Goal: Information Seeking & Learning: Learn about a topic

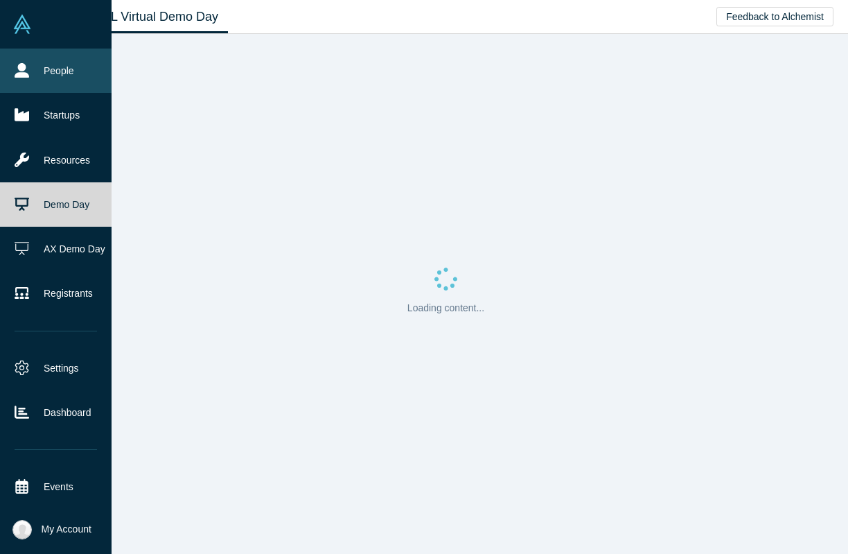
click at [53, 76] on link "People" at bounding box center [56, 71] width 112 height 44
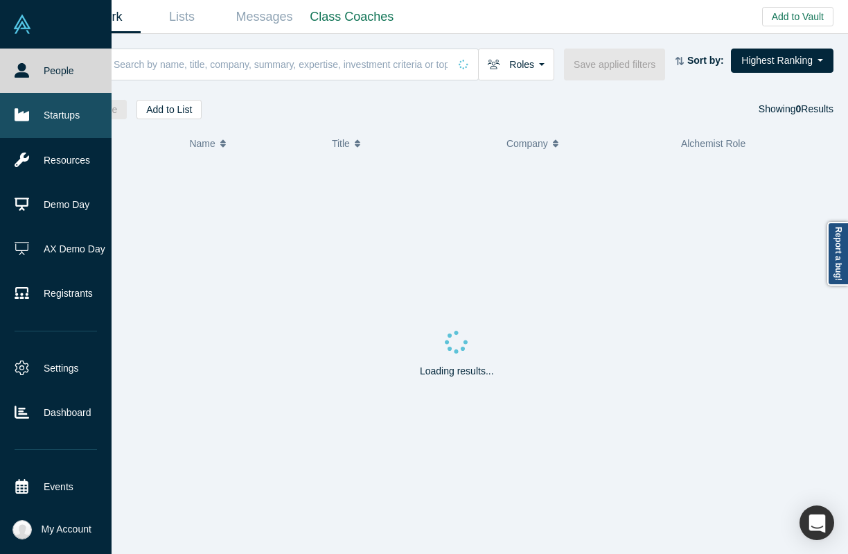
click at [42, 132] on link "Startups" at bounding box center [56, 115] width 112 height 44
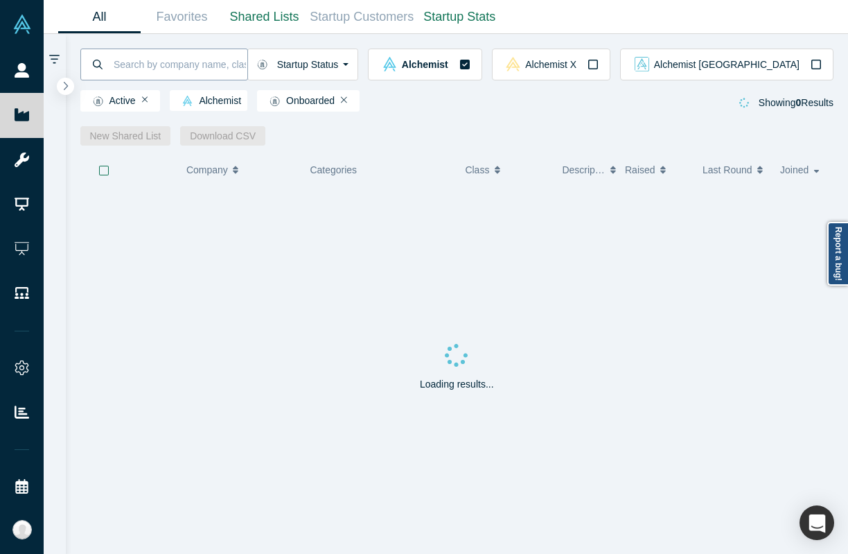
click at [203, 68] on input at bounding box center [179, 64] width 135 height 33
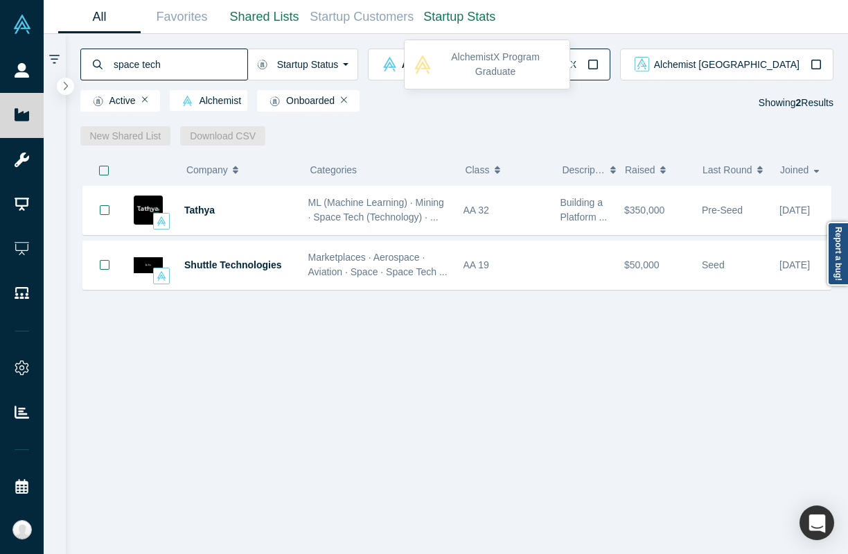
click at [599, 69] on div "Alchemist X" at bounding box center [551, 64] width 95 height 15
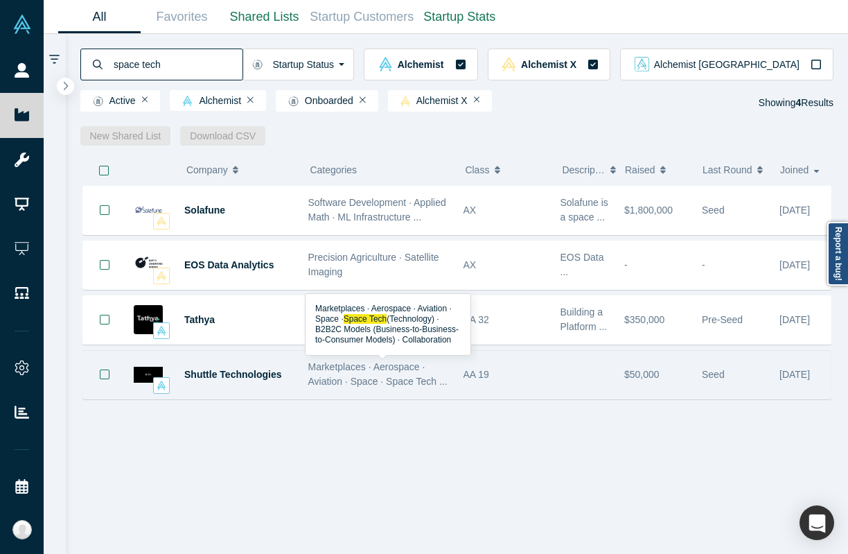
click at [387, 374] on div "Marketplaces · Aerospace · Aviation · Space · Space Tech ..." at bounding box center [378, 374] width 141 height 29
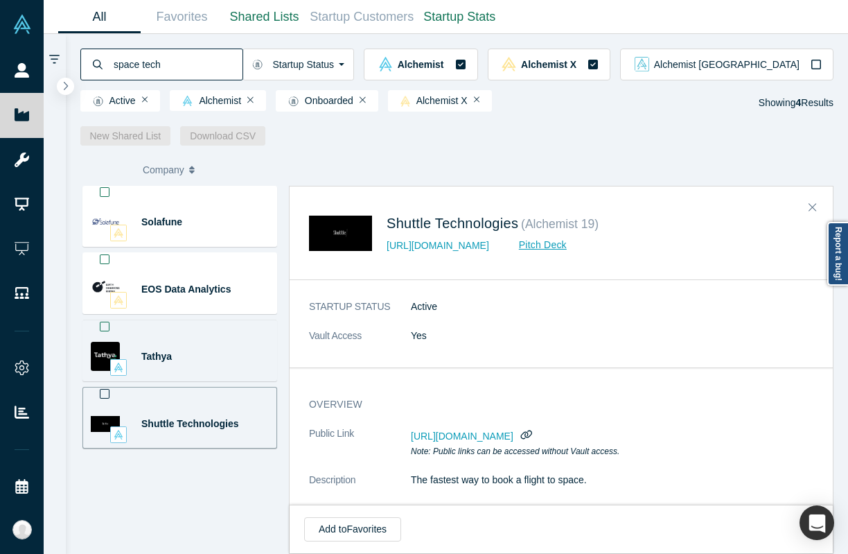
click at [183, 358] on div "Tathya" at bounding box center [196, 357] width 110 height 48
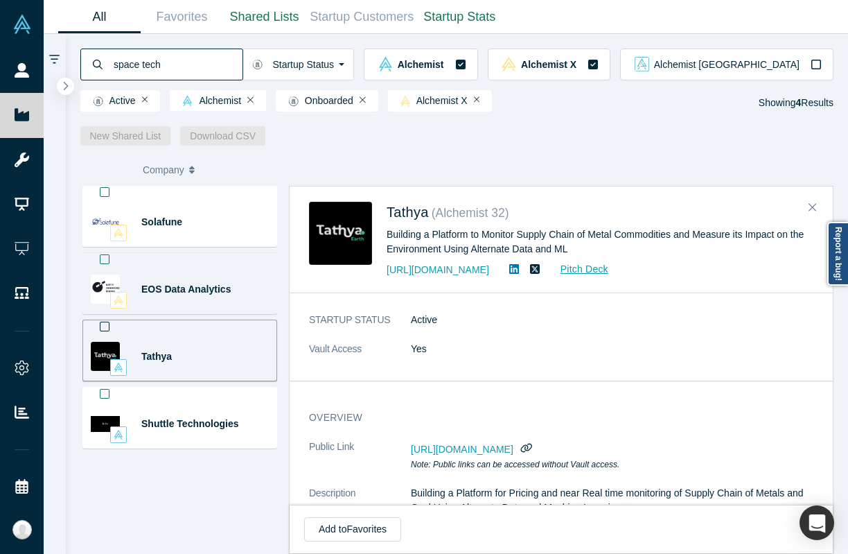
click at [219, 277] on div "EOS Data Analytics" at bounding box center [196, 289] width 110 height 48
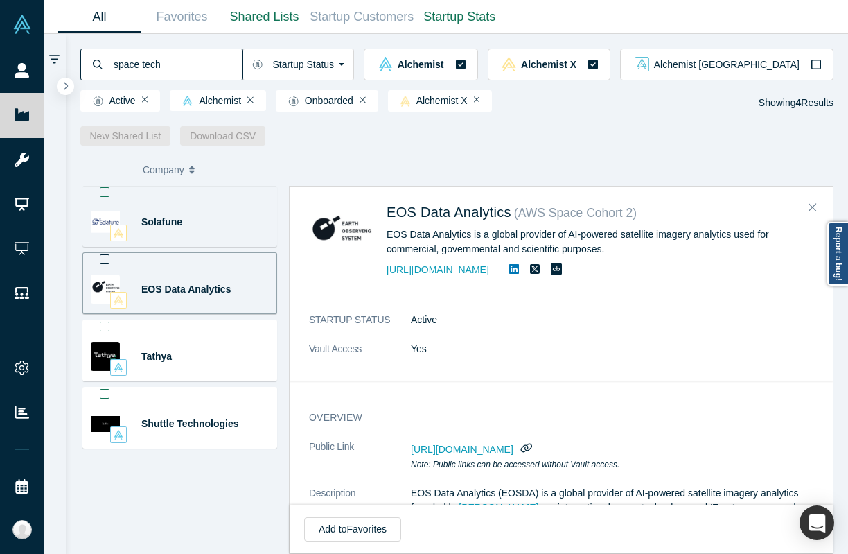
click at [217, 220] on div "Solafune" at bounding box center [196, 222] width 110 height 48
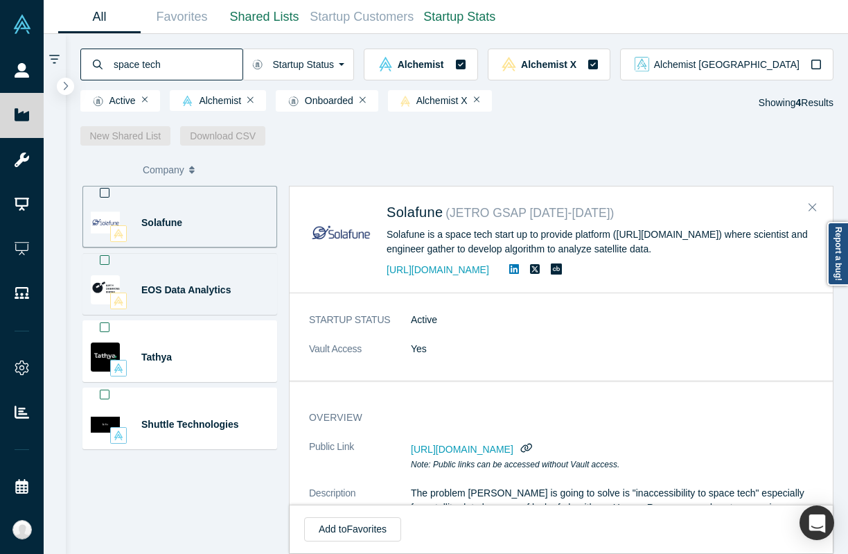
click at [200, 282] on div "EOS Data Analytics" at bounding box center [196, 290] width 110 height 48
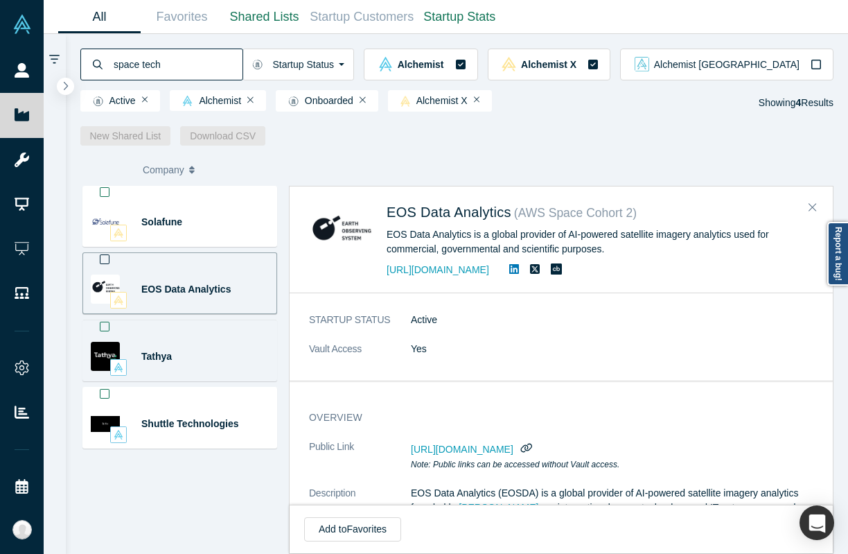
click at [195, 352] on div "Tathya" at bounding box center [196, 357] width 110 height 48
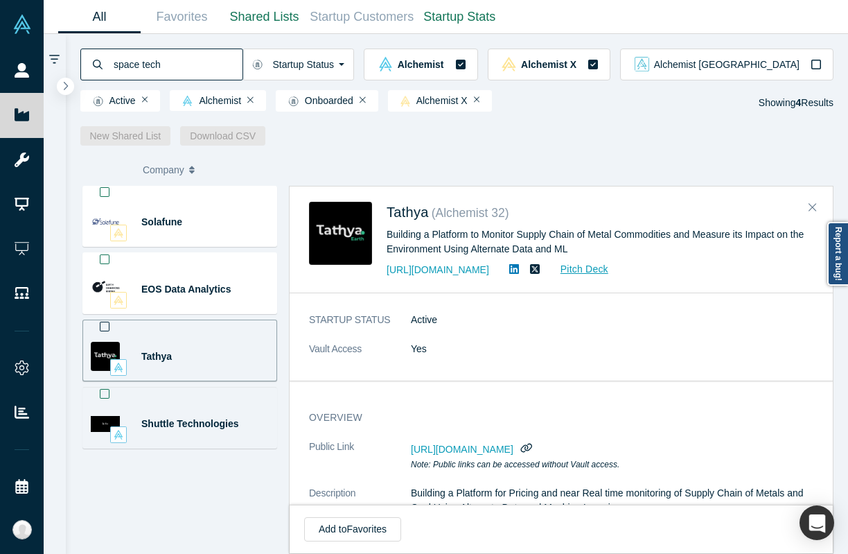
click at [186, 403] on div "Shuttle Technologies" at bounding box center [196, 424] width 110 height 48
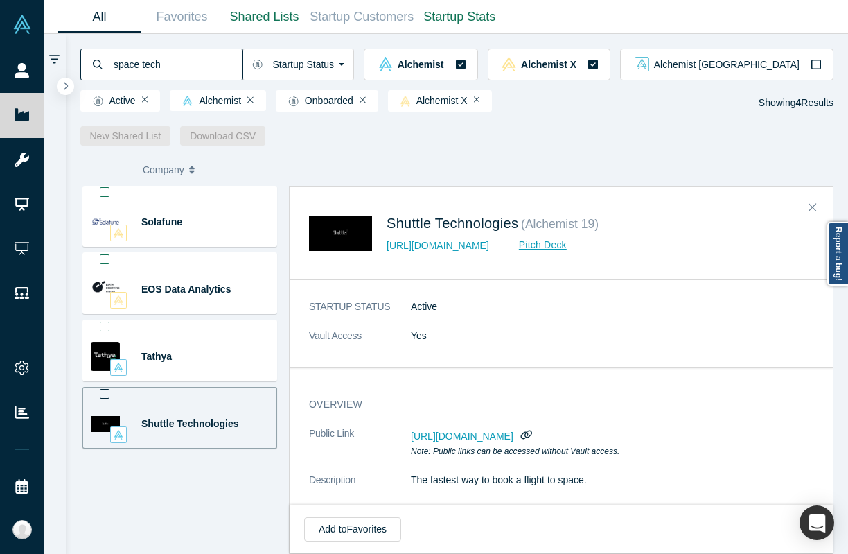
click at [203, 66] on input "space tech" at bounding box center [177, 64] width 130 height 33
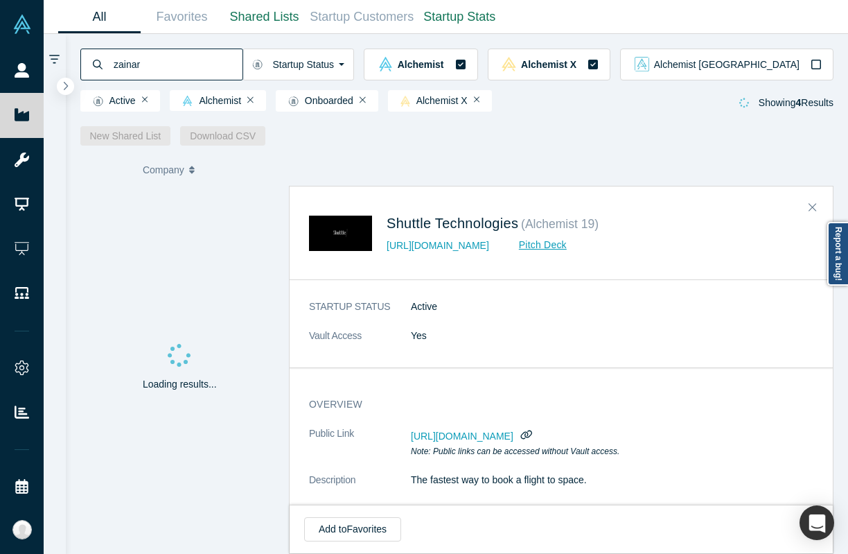
type input "zainar"
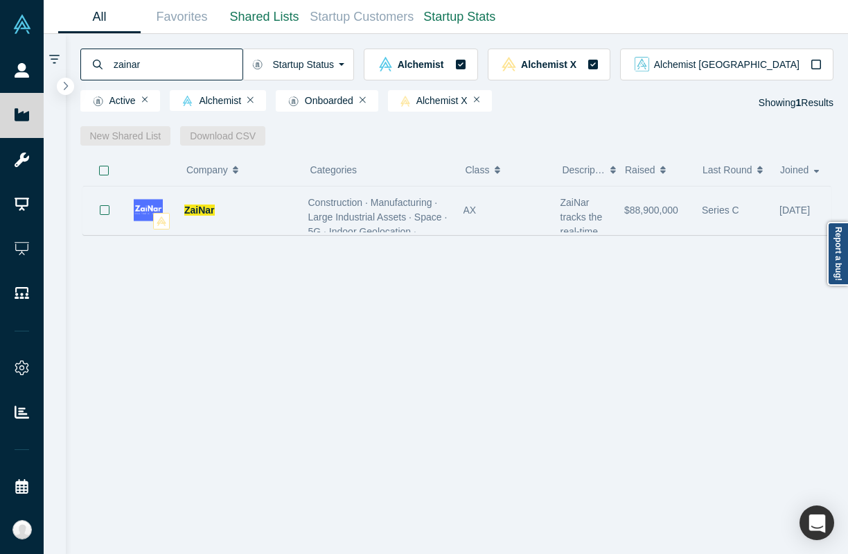
click at [288, 218] on div "ZaiNar" at bounding box center [239, 210] width 110 height 48
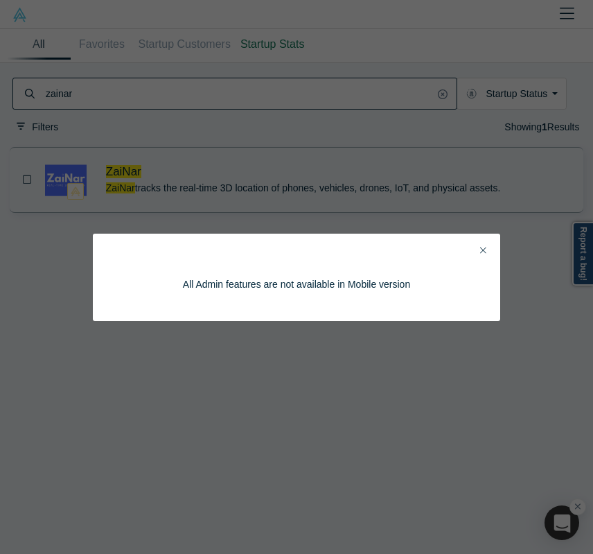
click at [483, 245] on icon "Close" at bounding box center [483, 250] width 6 height 10
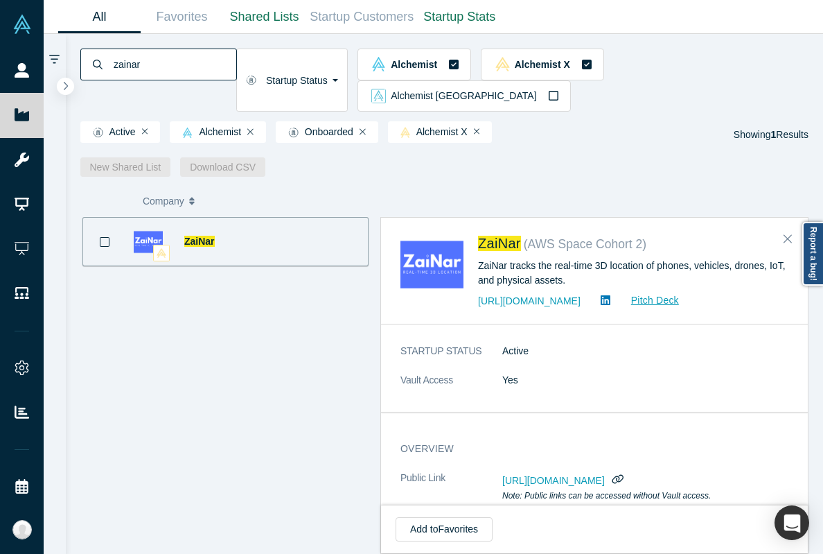
click at [168, 59] on input "zainar" at bounding box center [174, 64] width 124 height 33
type input "space tech"
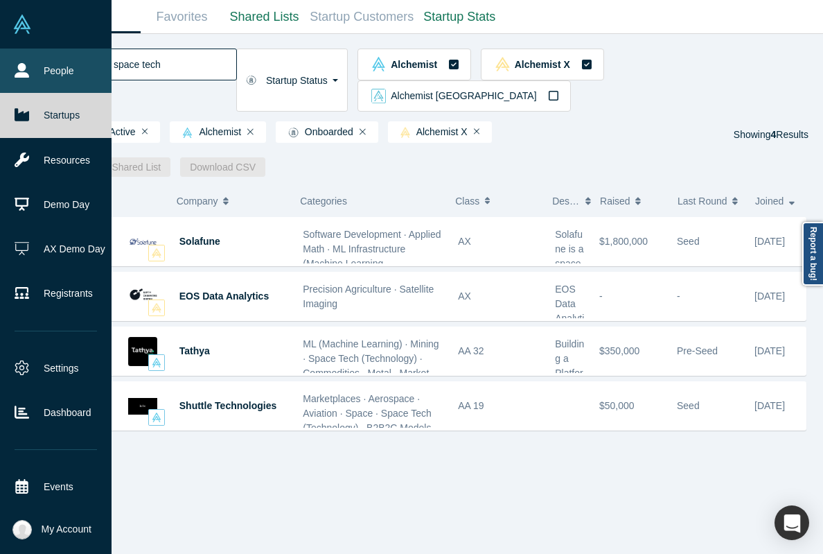
click at [17, 69] on icon at bounding box center [22, 70] width 15 height 15
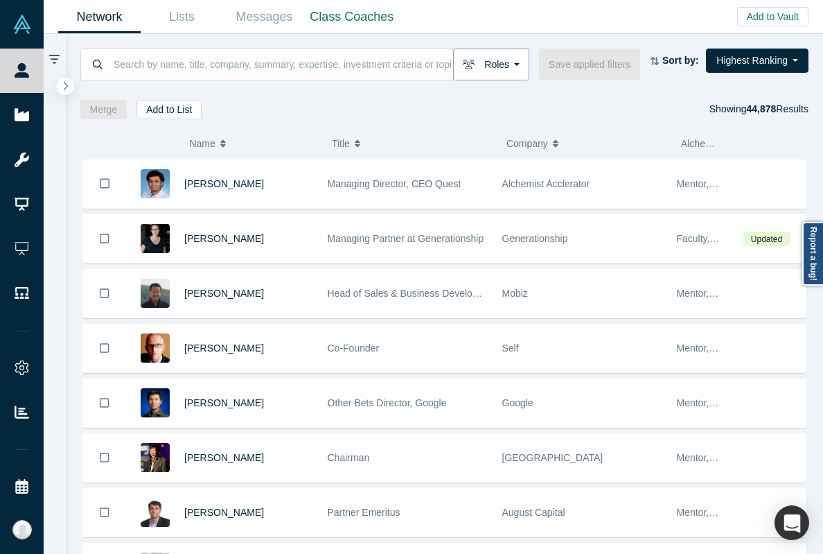
click at [523, 71] on button "Roles" at bounding box center [491, 65] width 76 height 32
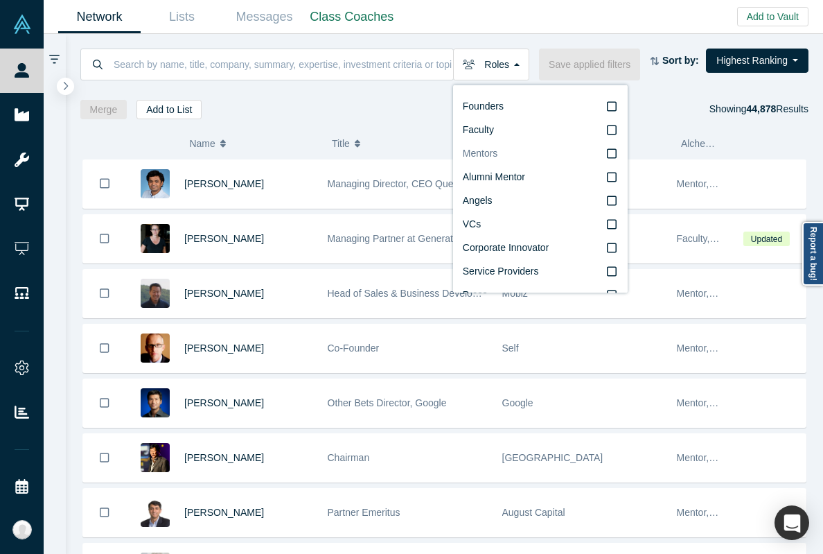
click at [523, 151] on label "Mentors" at bounding box center [540, 154] width 155 height 24
click at [0, 0] on input "Mentors" at bounding box center [0, 0] width 0 height 0
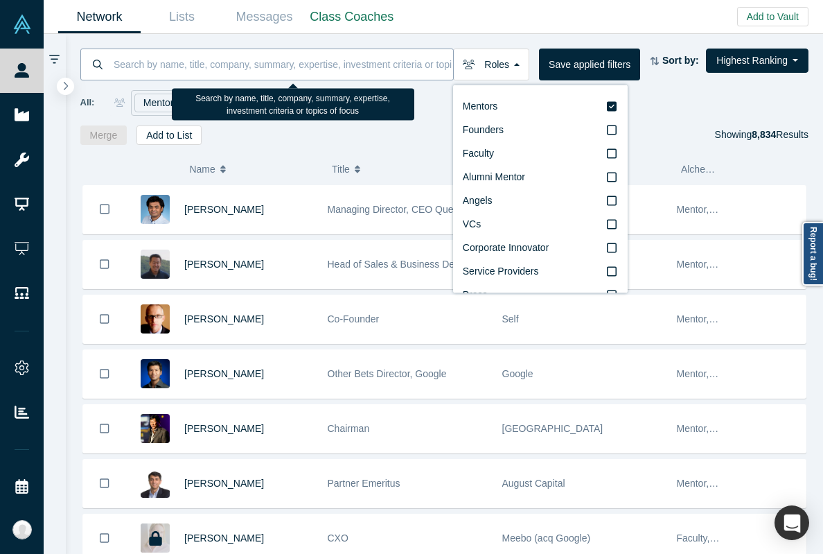
click at [350, 72] on input at bounding box center [282, 64] width 341 height 33
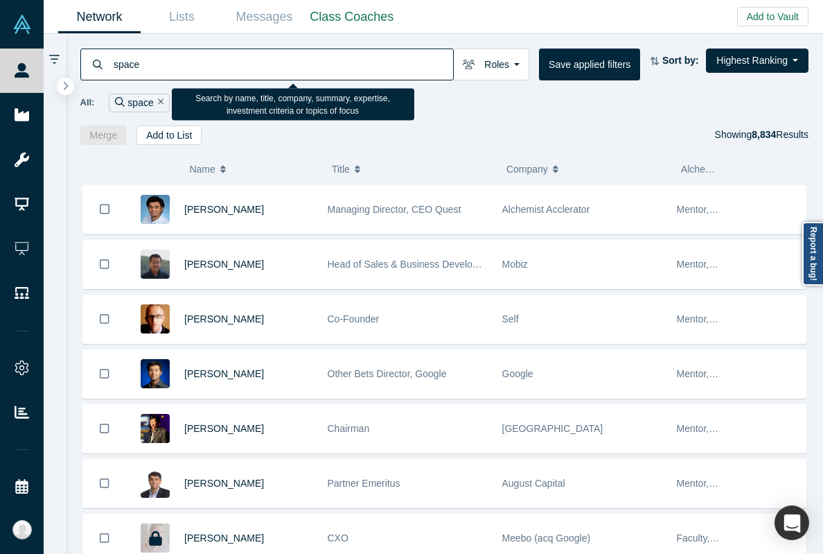
type input "space"
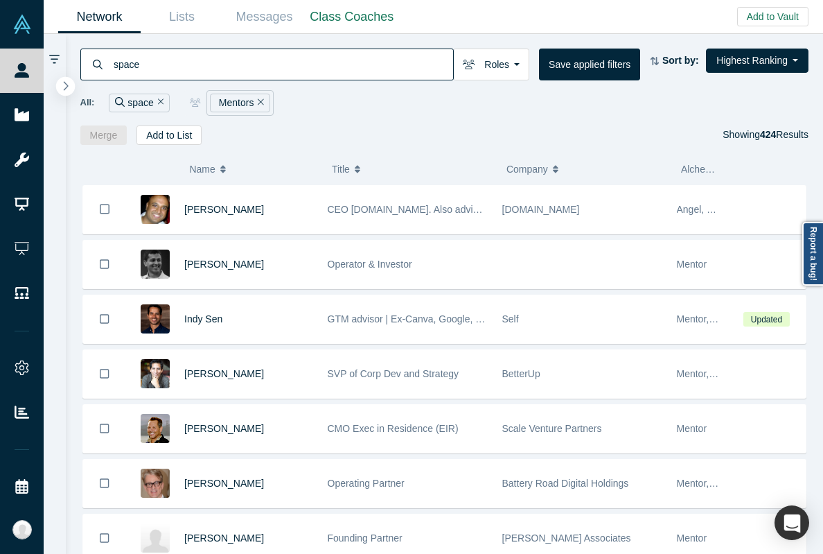
click at [69, 82] on icon "button" at bounding box center [65, 85] width 7 height 10
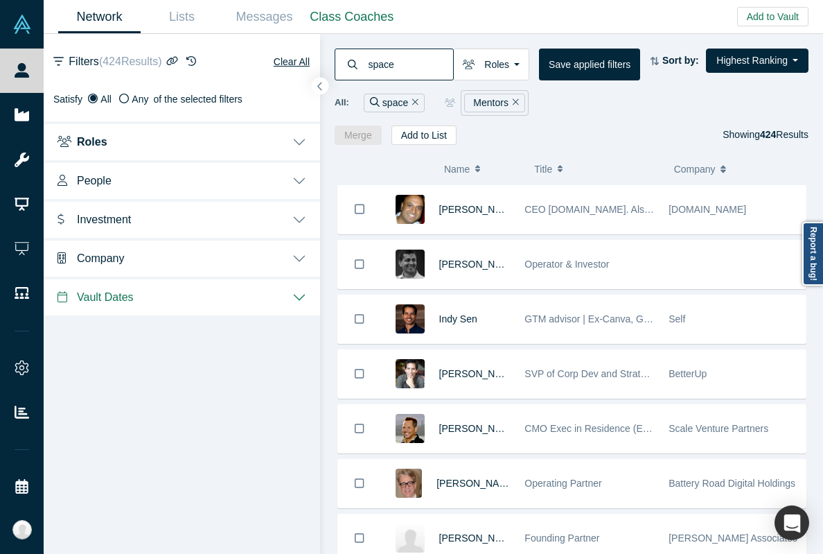
click at [168, 263] on button "Company" at bounding box center [182, 257] width 277 height 39
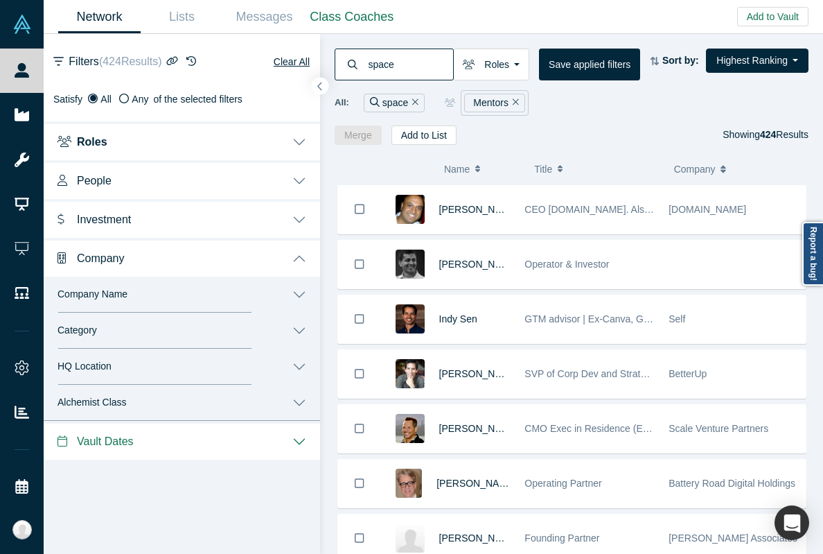
click at [172, 266] on button "Company" at bounding box center [182, 257] width 277 height 39
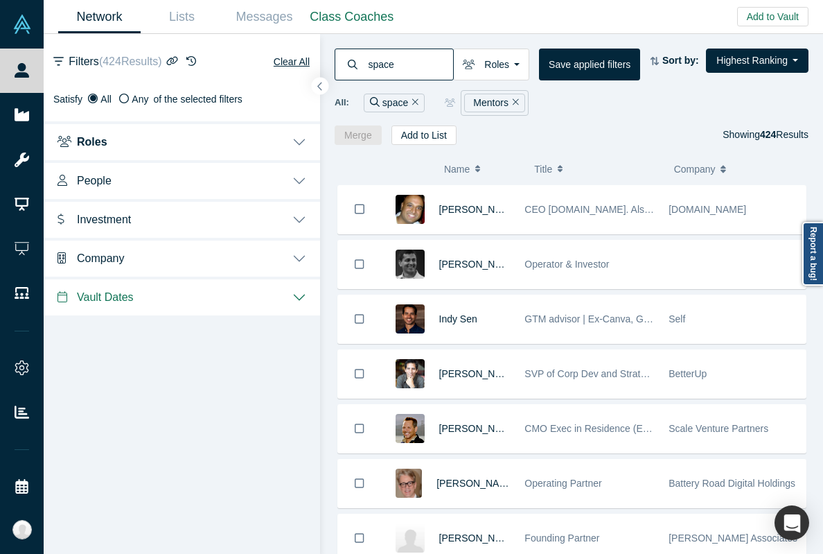
click at [171, 168] on button "People" at bounding box center [182, 179] width 277 height 39
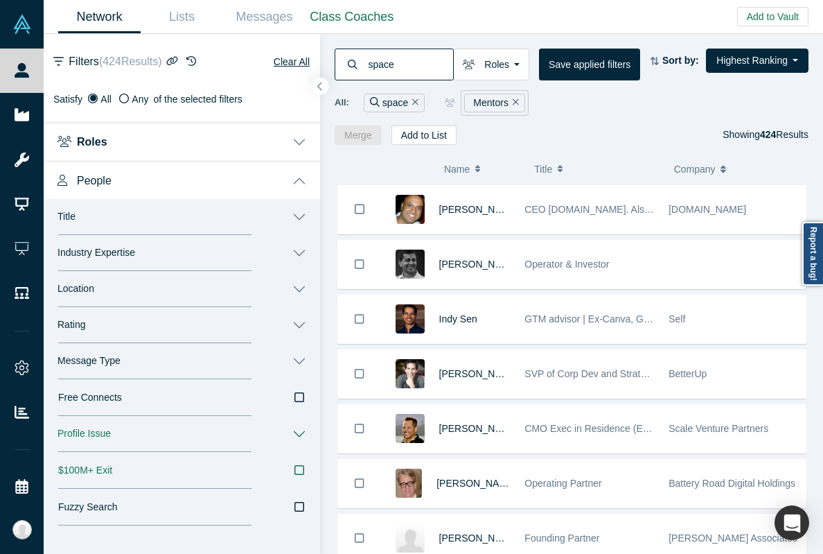
click at [140, 251] on button "Industry Expertise" at bounding box center [182, 253] width 277 height 36
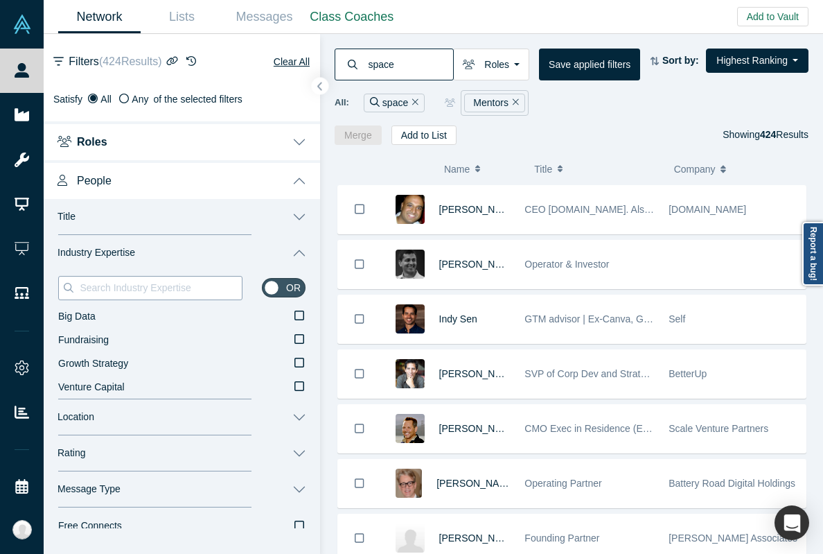
click at [144, 287] on input at bounding box center [160, 288] width 164 height 18
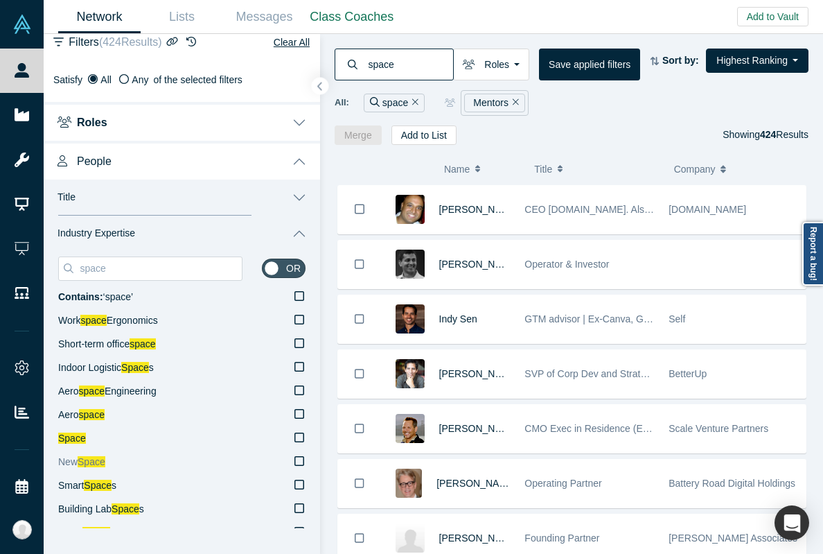
scroll to position [23, 0]
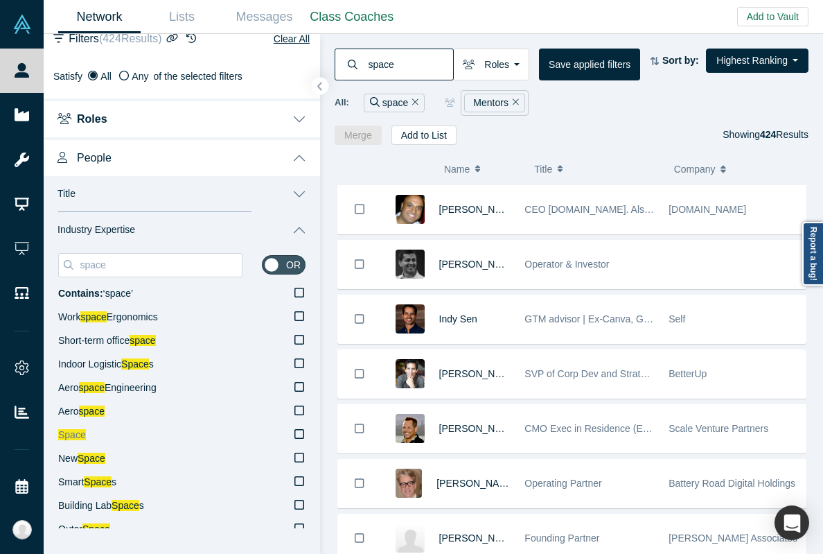
type input "space"
click at [85, 437] on span "Space" at bounding box center [72, 434] width 28 height 11
click at [0, 0] on input "Space" at bounding box center [0, 0] width 0 height 0
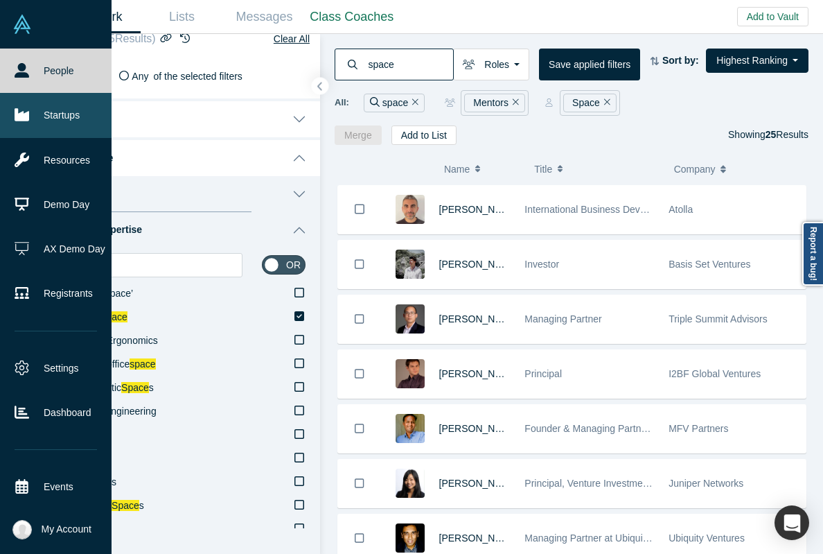
click at [18, 107] on link "Startups" at bounding box center [56, 115] width 112 height 44
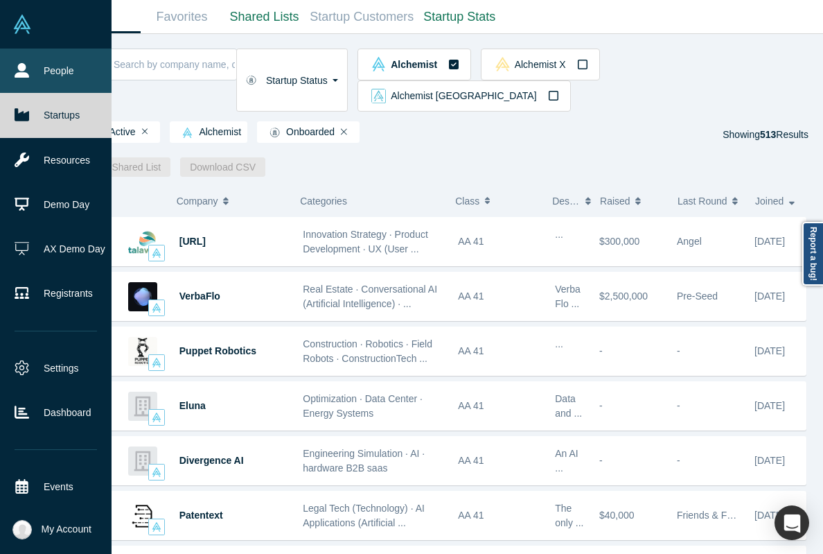
click at [31, 67] on link "People" at bounding box center [56, 71] width 112 height 44
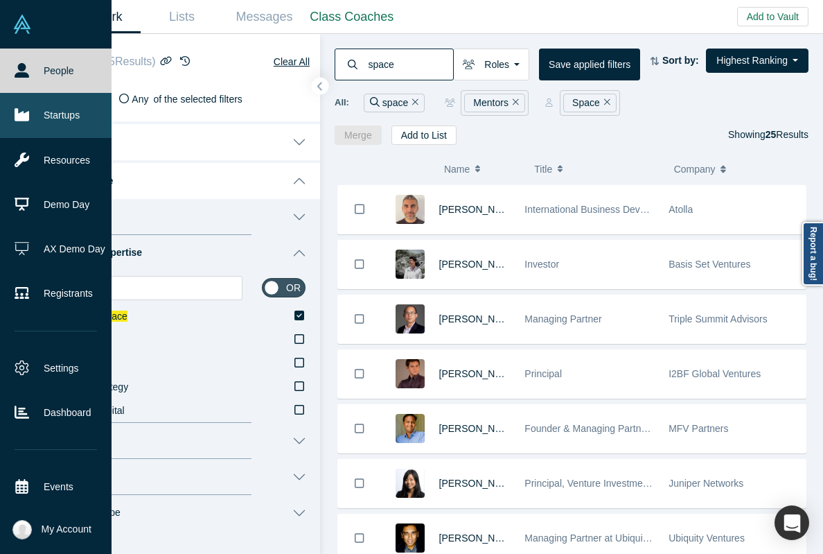
click at [44, 122] on link "Startups" at bounding box center [56, 115] width 112 height 44
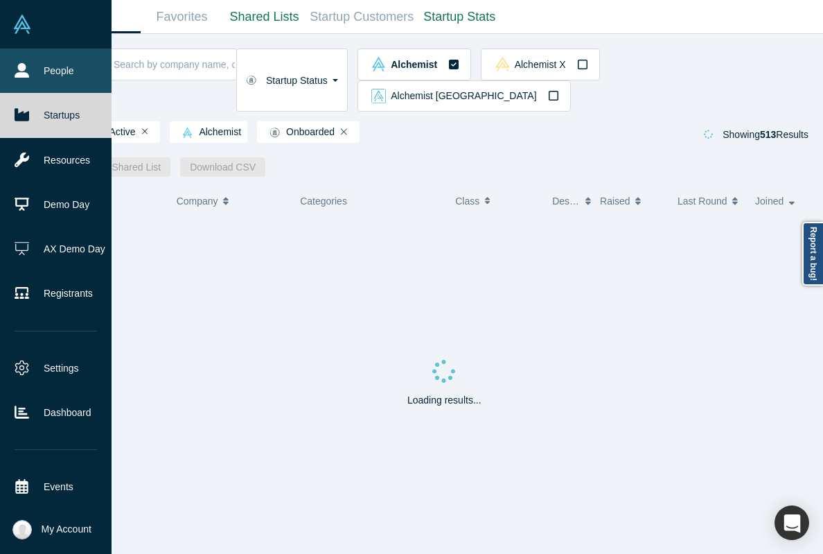
click at [60, 62] on link "People" at bounding box center [56, 71] width 112 height 44
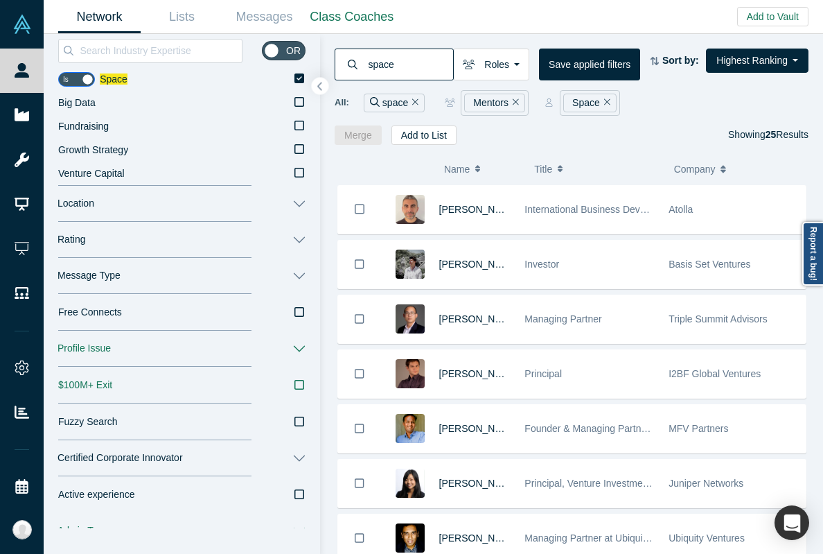
scroll to position [374, 0]
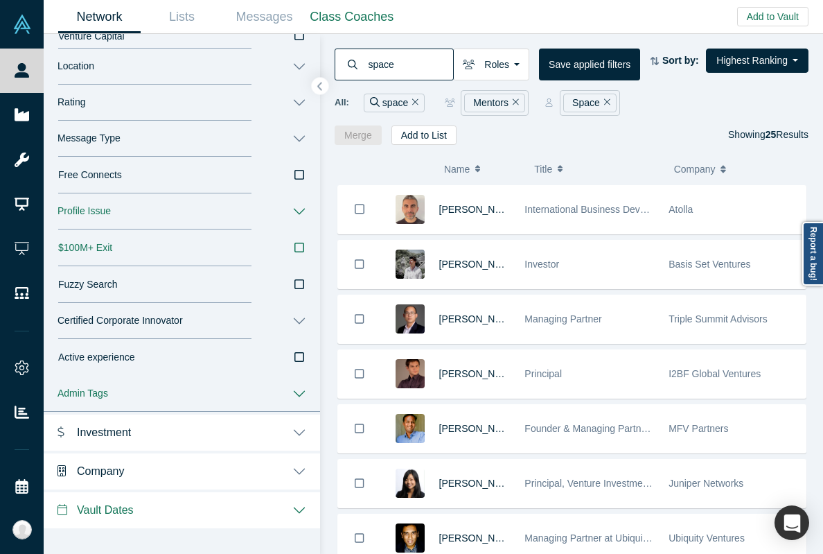
click at [164, 430] on button "Investment" at bounding box center [182, 431] width 277 height 39
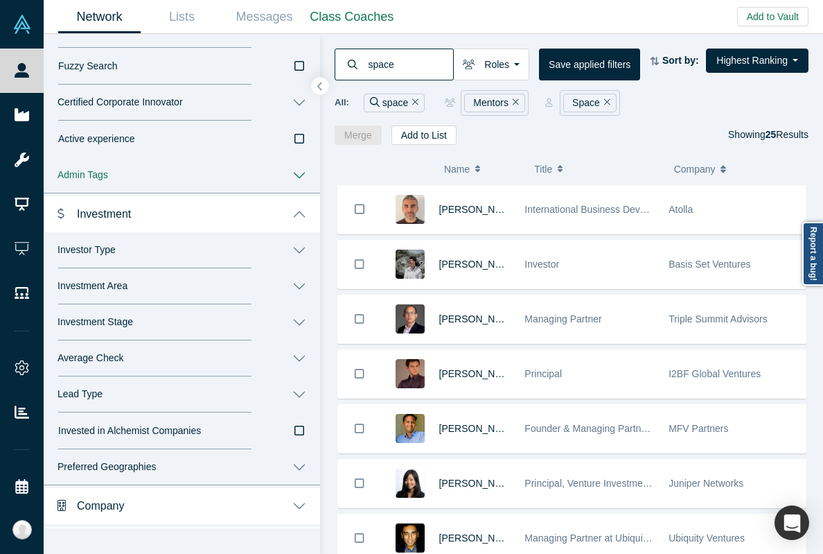
scroll to position [627, 0]
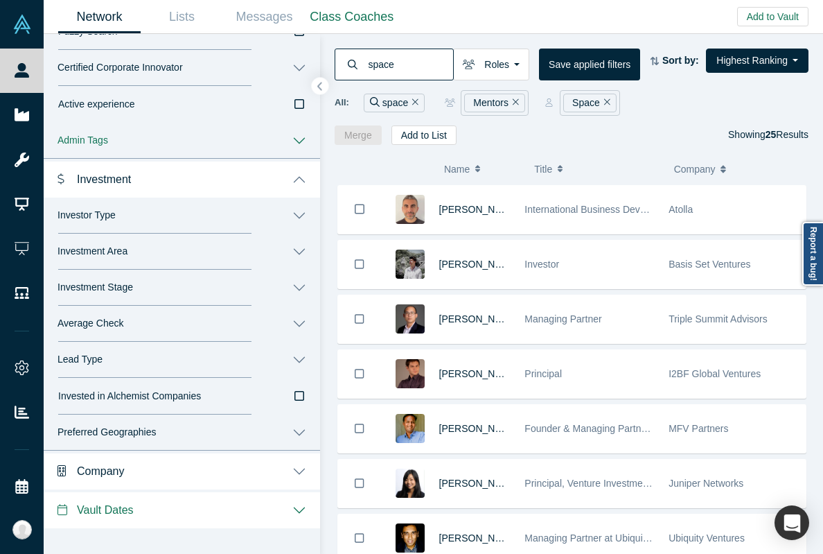
click at [148, 469] on button "Company" at bounding box center [182, 470] width 277 height 39
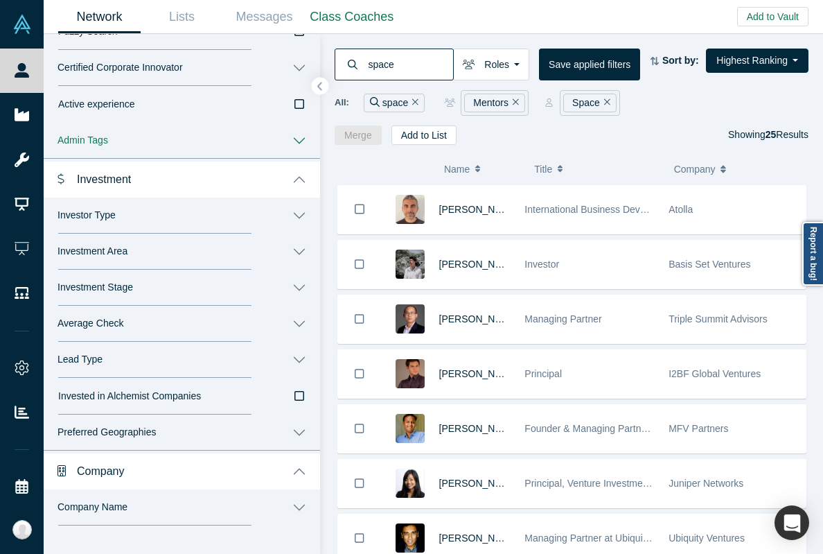
scroll to position [771, 0]
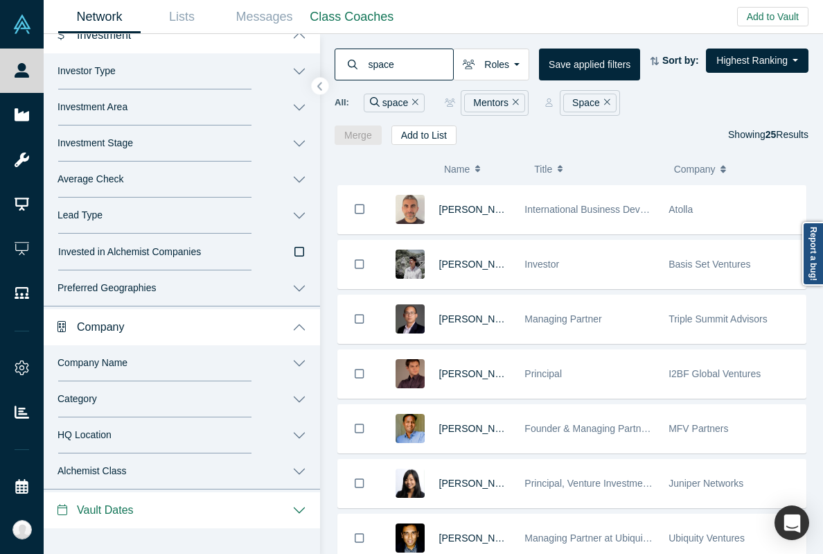
click at [141, 510] on button "Vault Dates" at bounding box center [182, 508] width 277 height 39
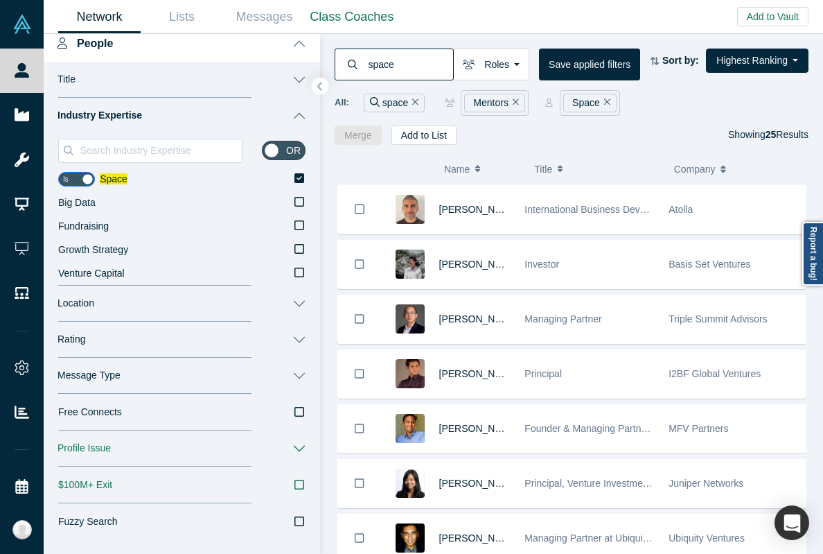
scroll to position [0, 0]
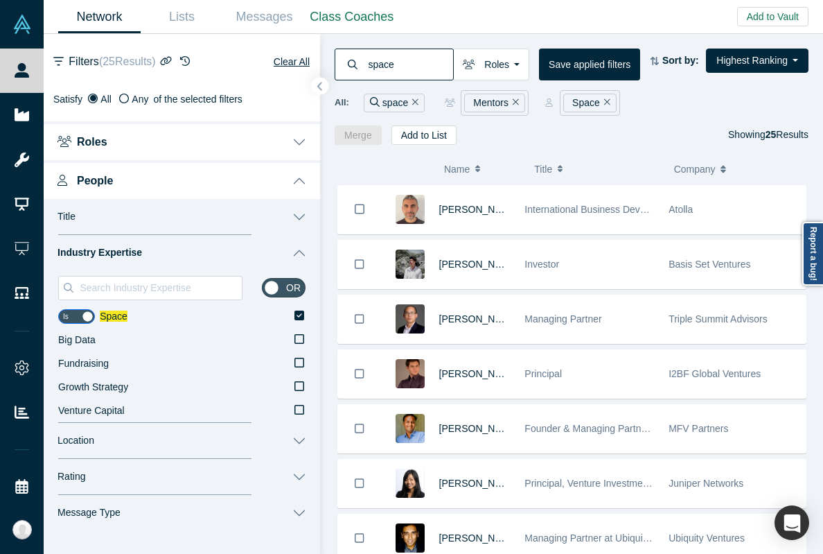
click at [162, 439] on button "Location" at bounding box center [182, 441] width 277 height 36
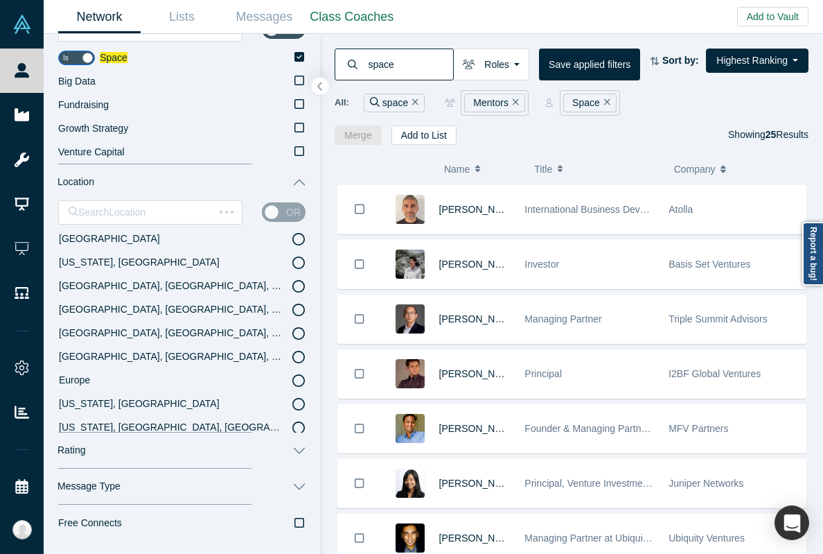
scroll to position [360, 0]
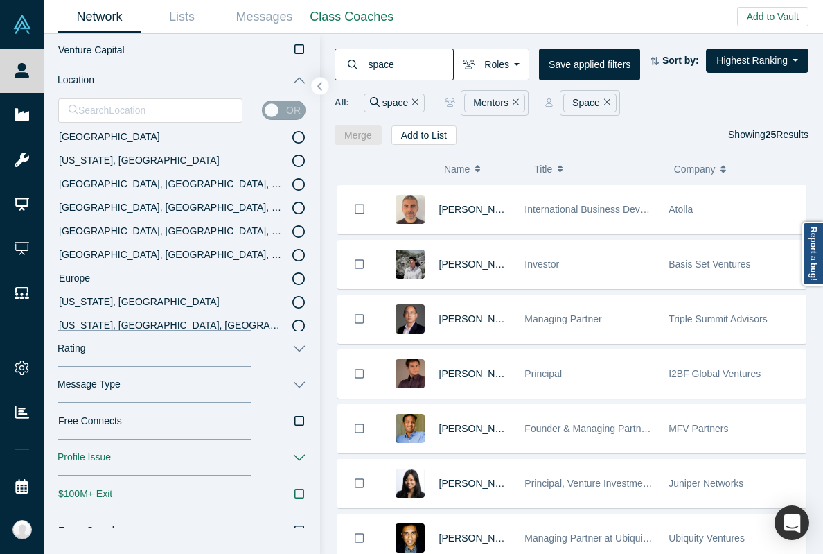
click at [137, 359] on button "Rating" at bounding box center [182, 349] width 277 height 36
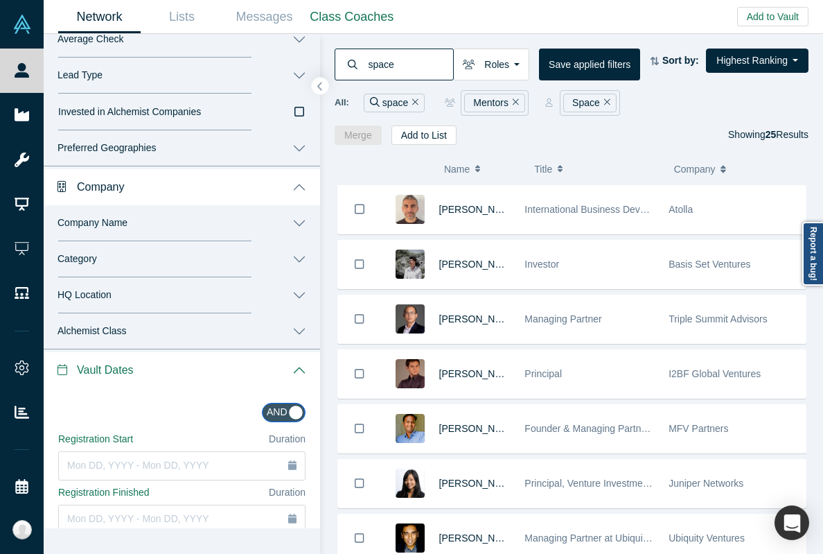
scroll to position [1350, 0]
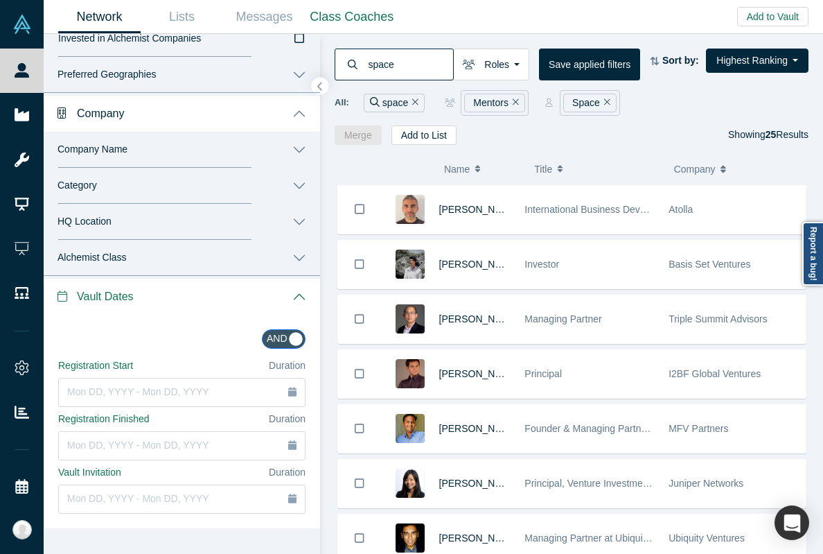
click at [116, 260] on span "Alchemist Class" at bounding box center [92, 258] width 69 height 12
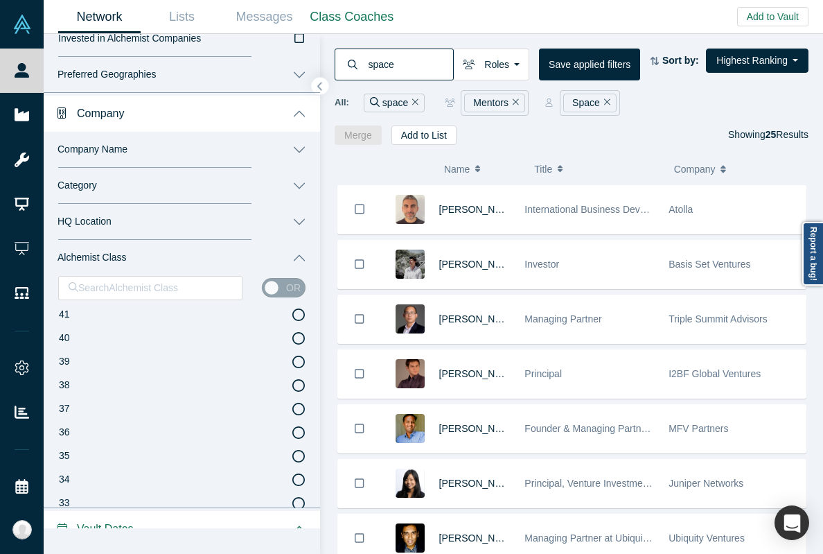
click at [139, 229] on button "HQ Location" at bounding box center [182, 222] width 277 height 36
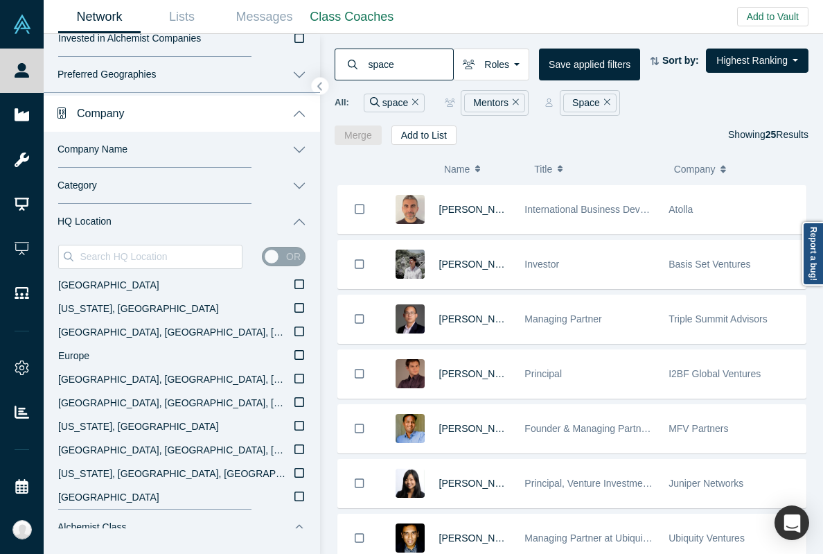
click at [143, 166] on div "Company Name Search Company Name or" at bounding box center [182, 150] width 277 height 36
click at [133, 183] on button "Category" at bounding box center [182, 186] width 277 height 36
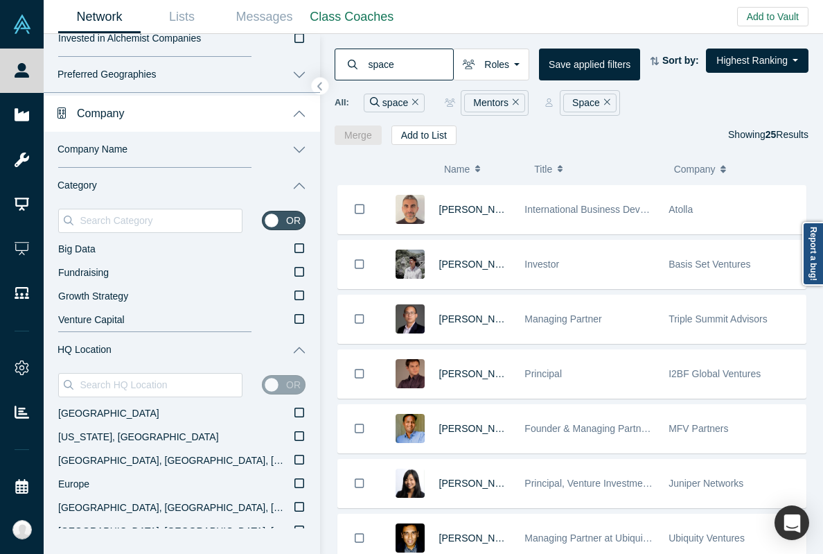
click at [132, 152] on button "Company Name" at bounding box center [182, 150] width 277 height 36
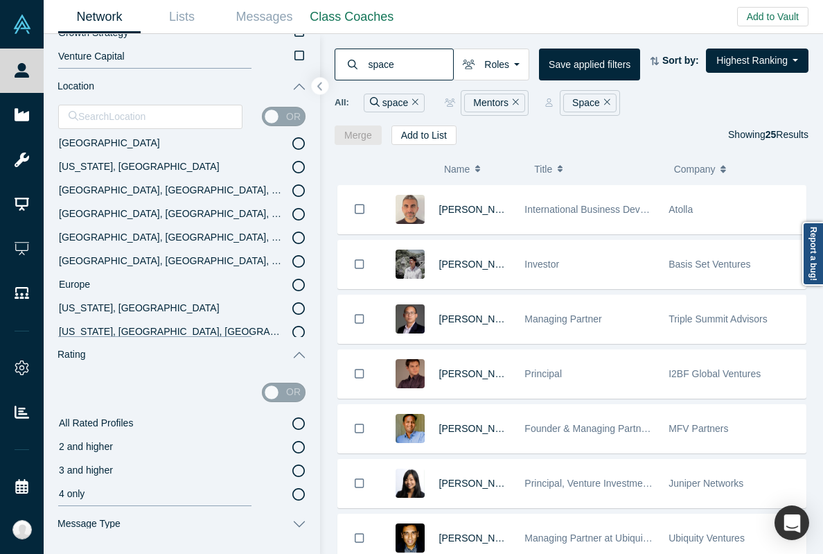
scroll to position [0, 0]
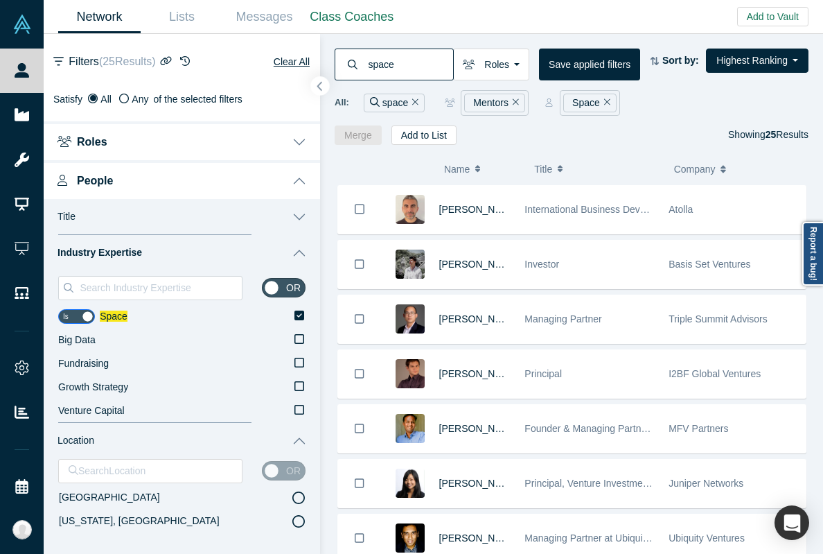
click at [322, 85] on icon "button" at bounding box center [320, 86] width 7 height 10
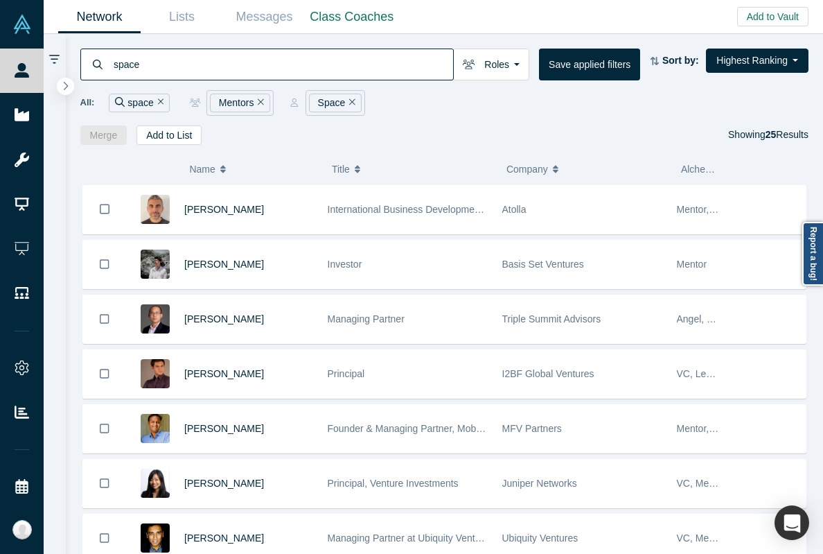
click at [130, 70] on input "space" at bounding box center [282, 64] width 341 height 33
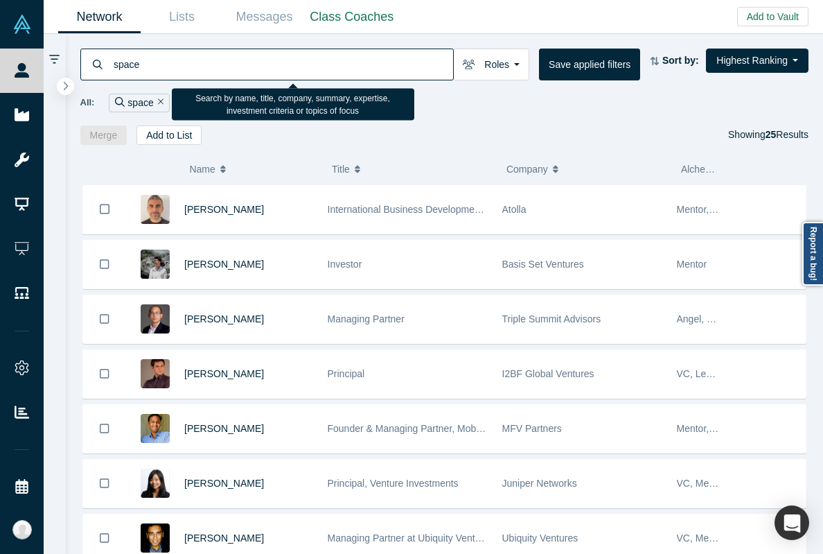
click at [130, 70] on input "space" at bounding box center [282, 64] width 341 height 33
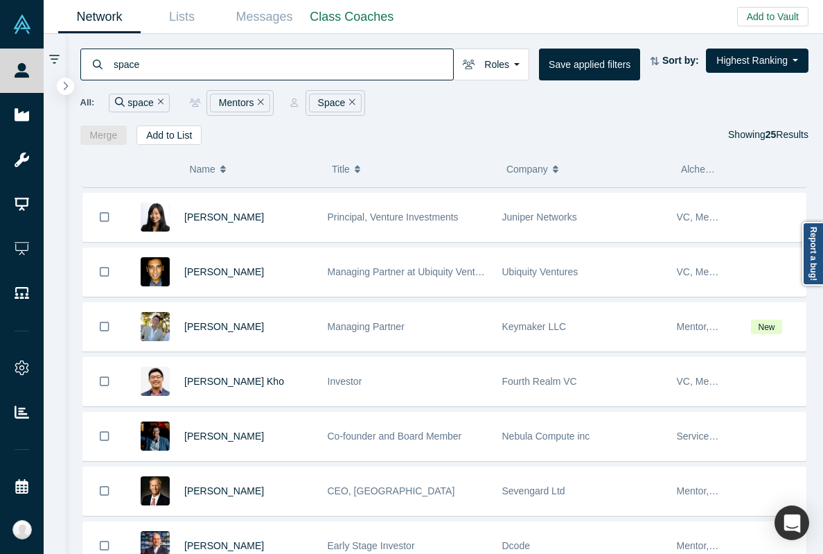
scroll to position [190, 0]
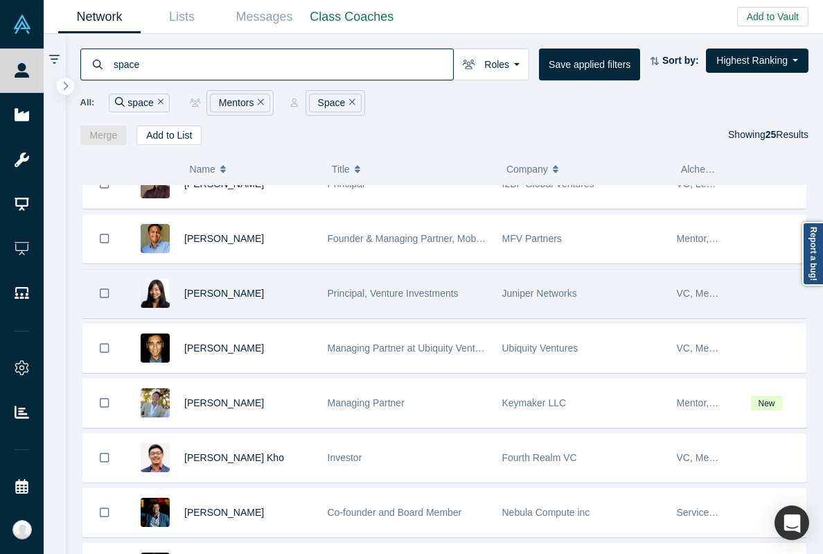
click at [304, 304] on div "[PERSON_NAME]" at bounding box center [248, 294] width 129 height 48
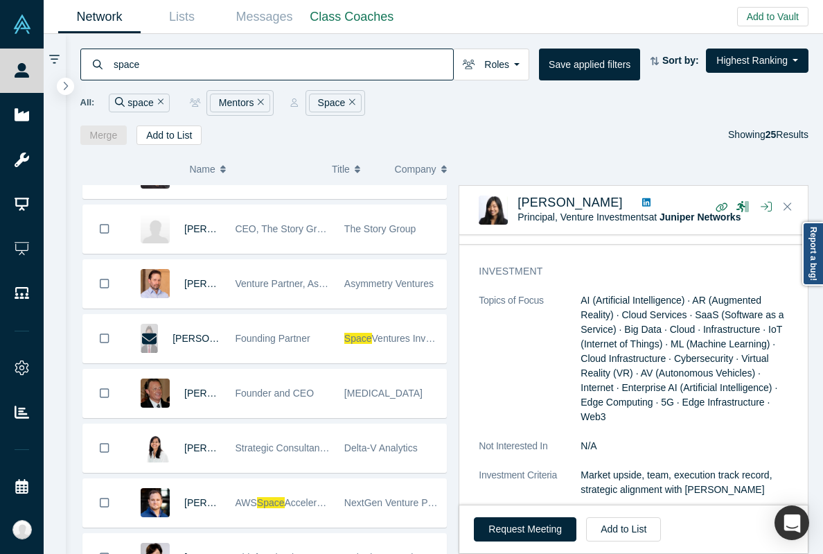
scroll to position [958, 0]
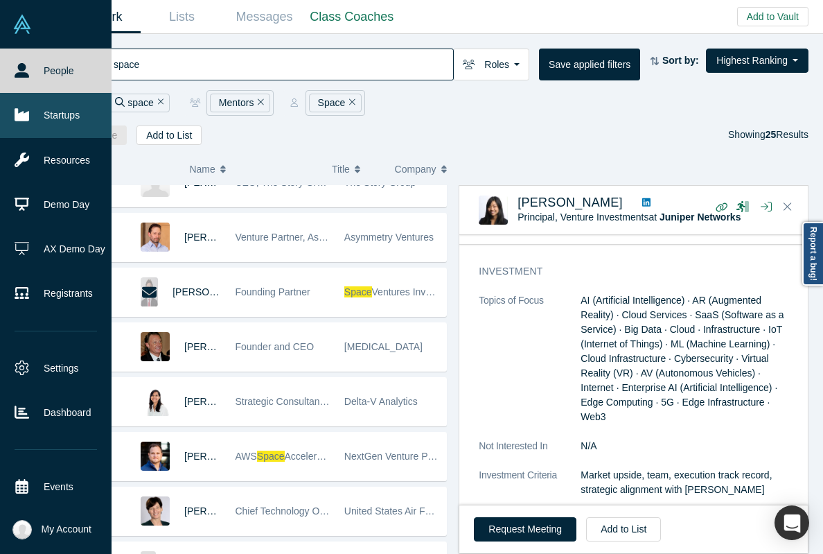
click at [49, 130] on link "Startups" at bounding box center [56, 115] width 112 height 44
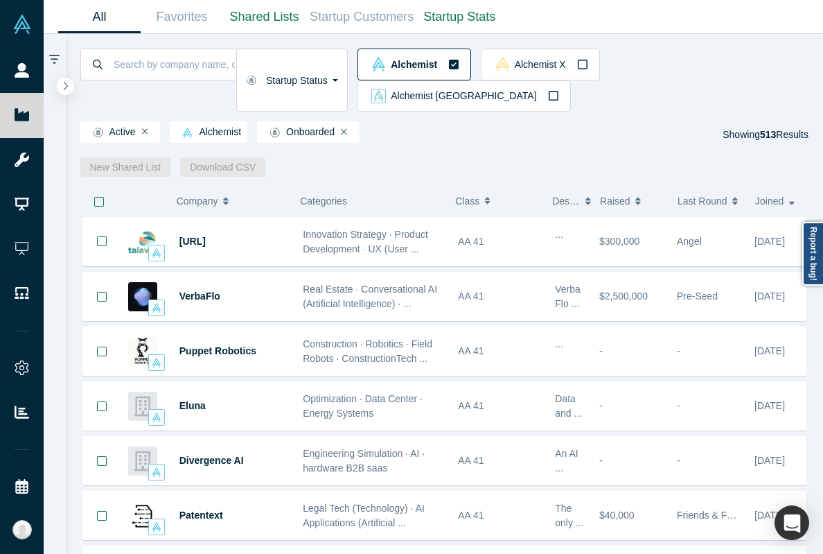
click at [460, 67] on icon "button" at bounding box center [453, 64] width 11 height 11
click at [64, 87] on icon "button" at bounding box center [65, 85] width 7 height 10
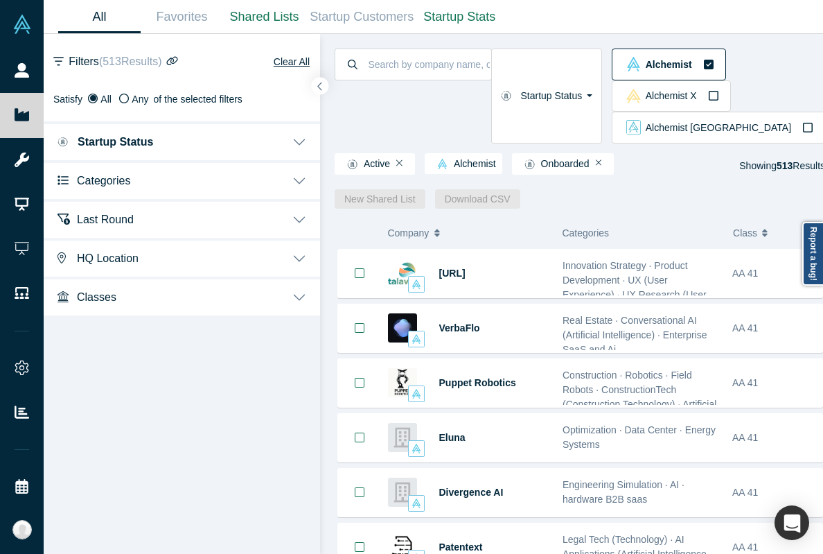
click at [699, 62] on button "Alchemist" at bounding box center [669, 65] width 114 height 32
click at [704, 62] on icon "button" at bounding box center [709, 65] width 10 height 10
click at [319, 83] on icon "button" at bounding box center [320, 86] width 7 height 10
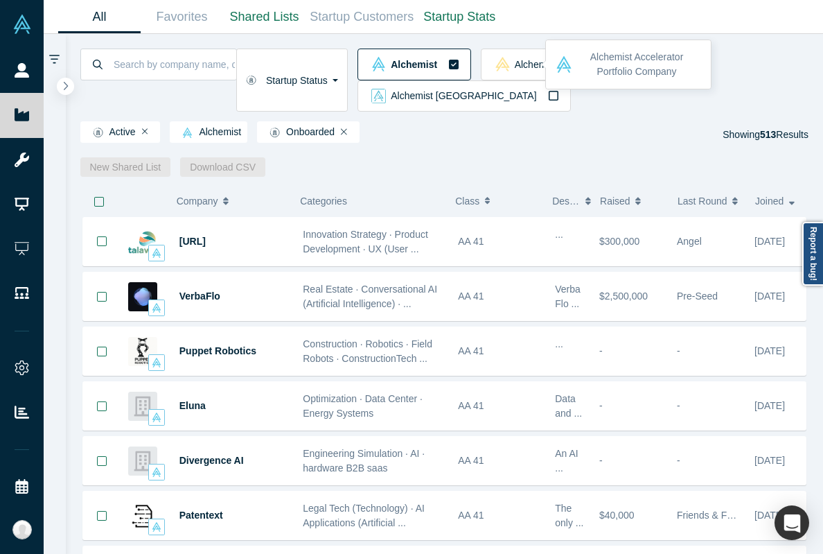
click at [459, 69] on icon "button" at bounding box center [454, 65] width 10 height 10
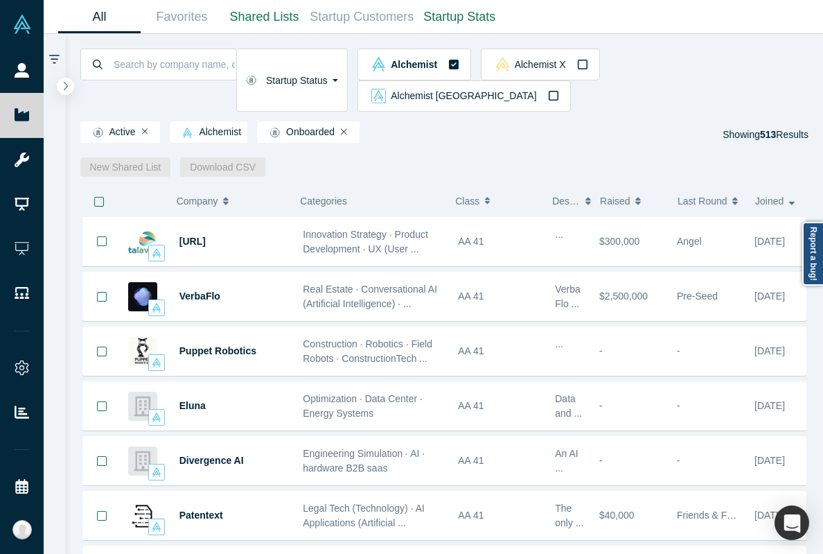
click at [507, 121] on div "Active Alchemist Onboarded Showing 513 Results" at bounding box center [444, 134] width 729 height 26
